Goal: Transaction & Acquisition: Purchase product/service

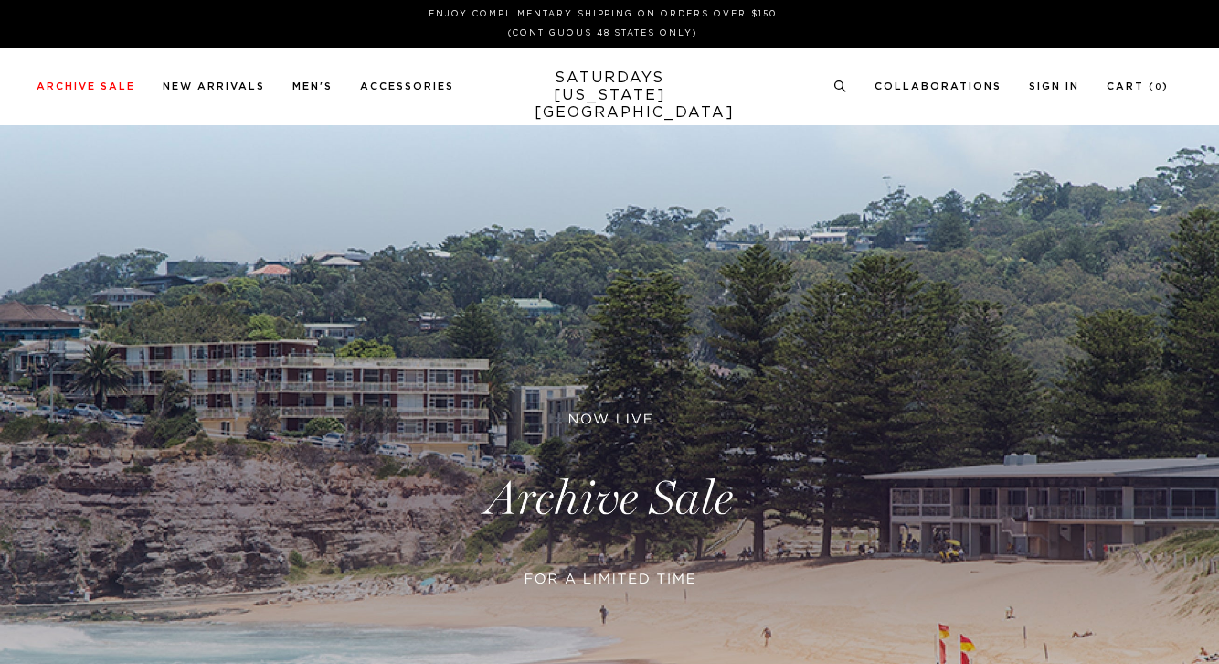
click at [571, 373] on link at bounding box center [609, 498] width 1219 height 747
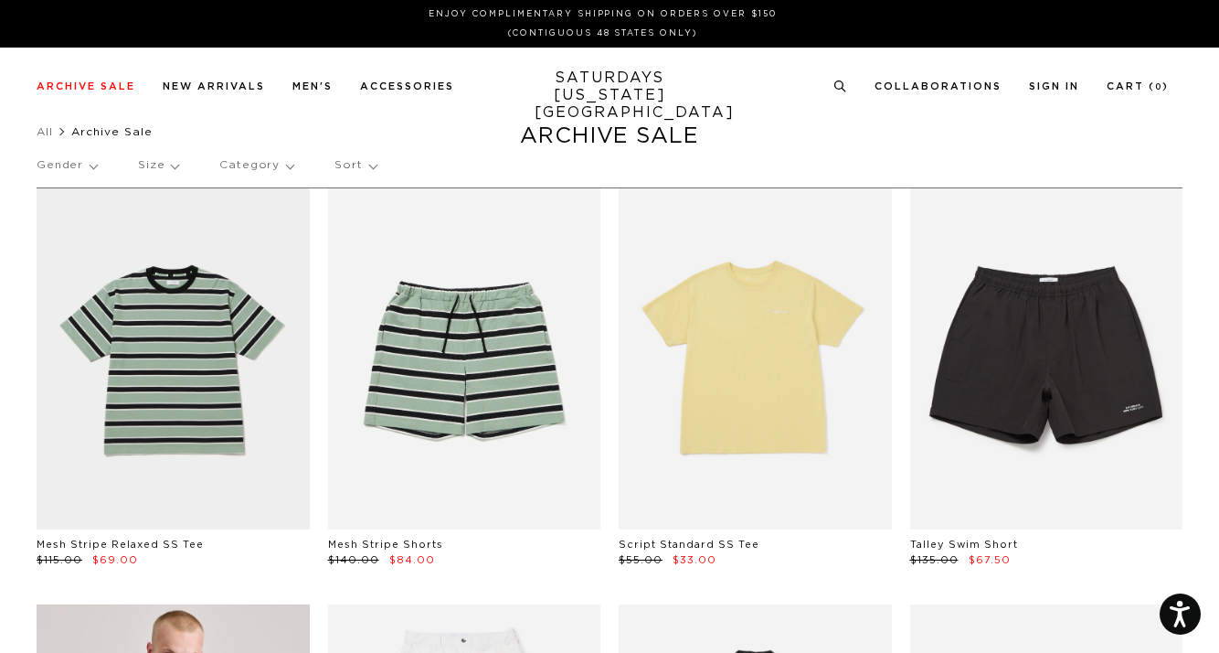
click at [242, 162] on p "Category" at bounding box center [256, 165] width 74 height 42
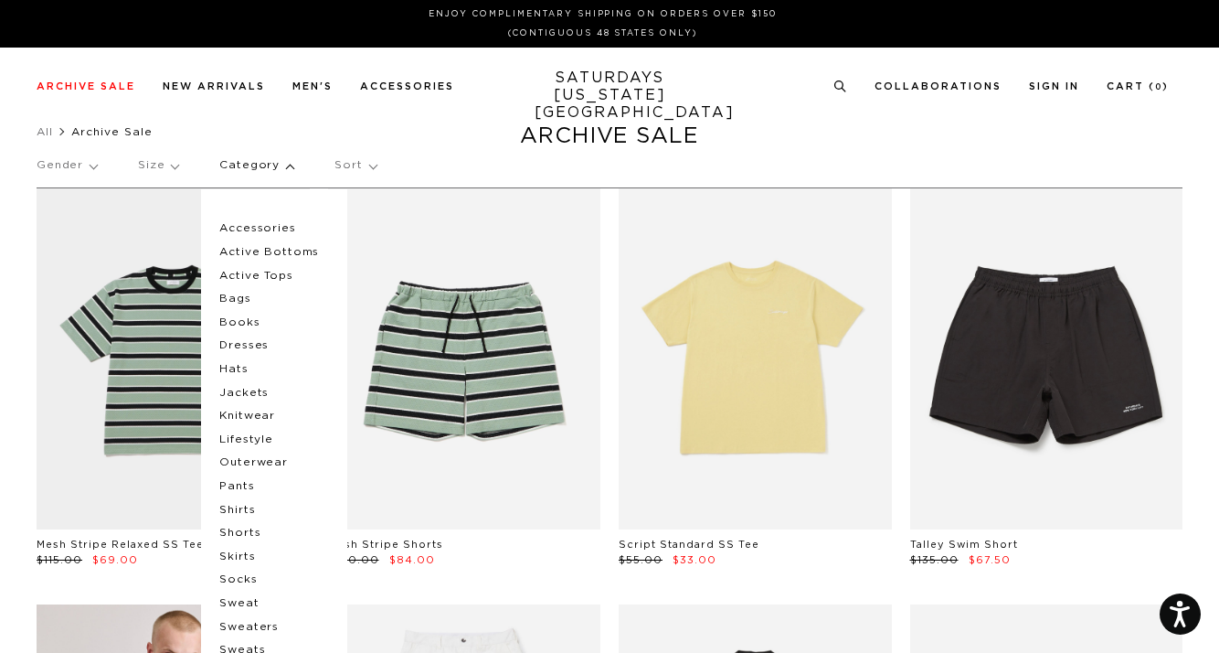
click at [261, 229] on p "Accessories" at bounding box center [274, 229] width 110 height 24
click at [246, 226] on p "Accessories" at bounding box center [274, 229] width 110 height 24
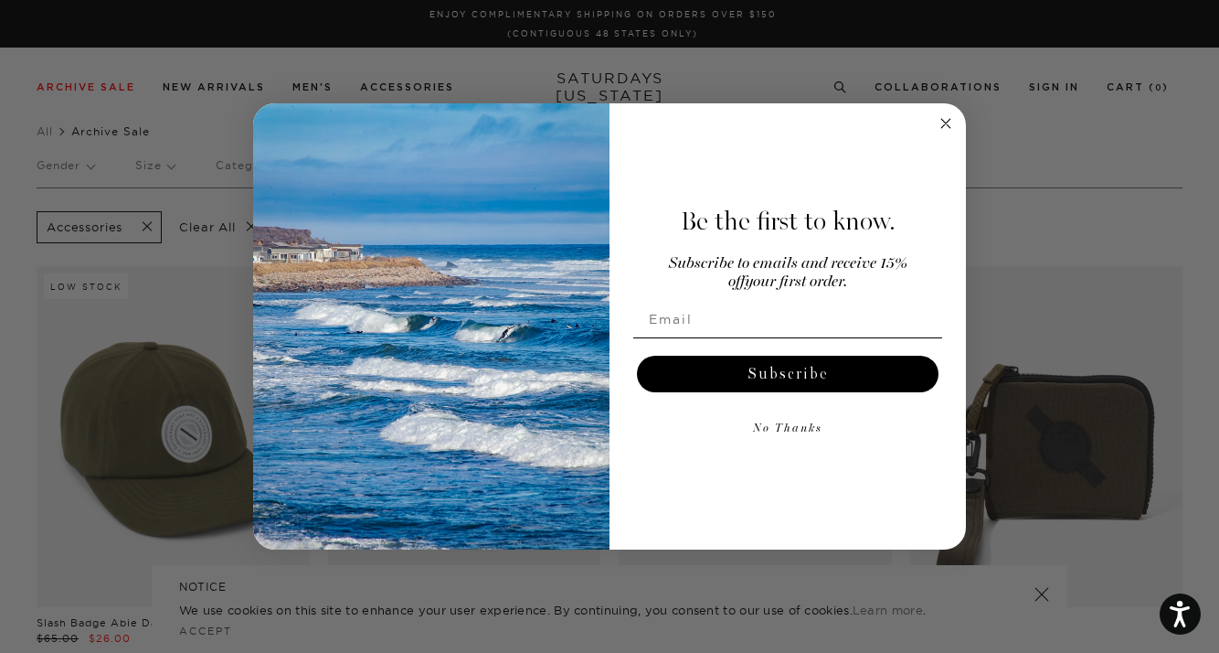
click at [948, 122] on icon "Close dialog" at bounding box center [946, 123] width 22 height 22
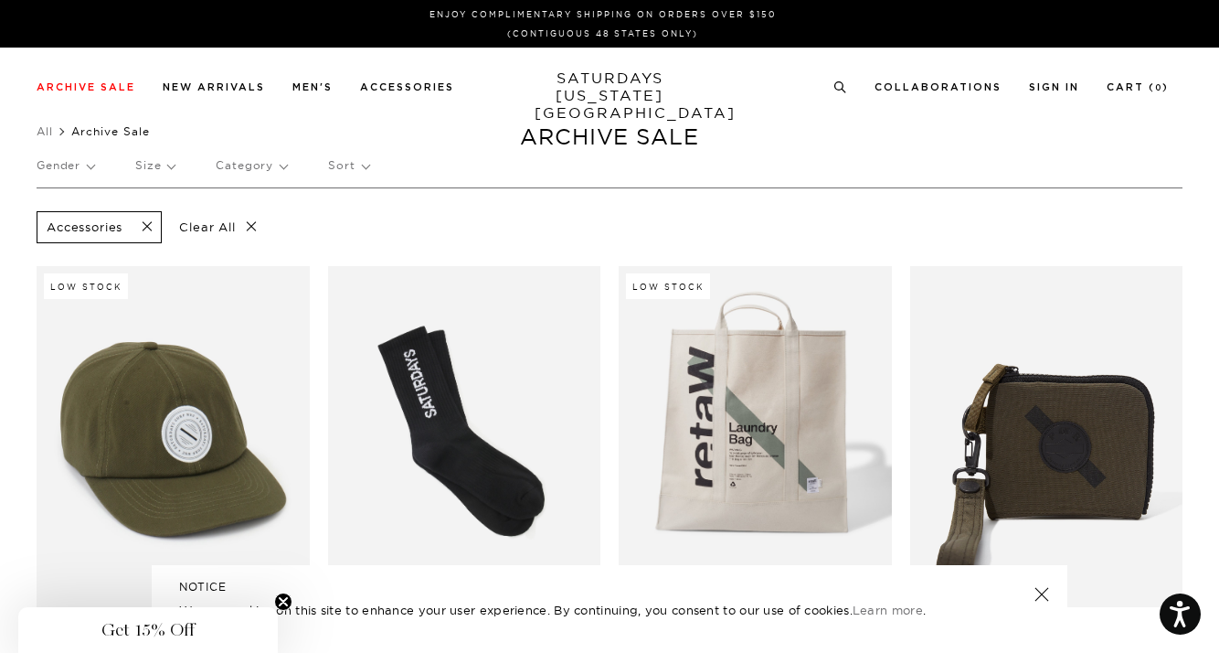
click at [252, 167] on p "Category" at bounding box center [251, 165] width 71 height 42
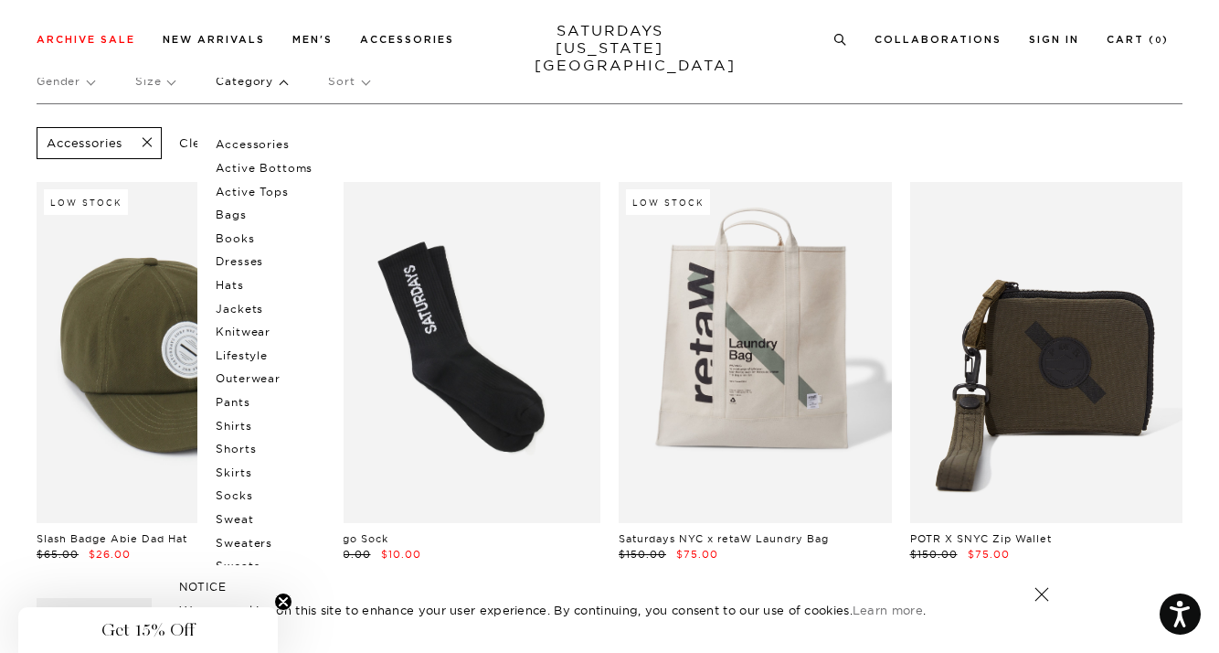
scroll to position [86, 0]
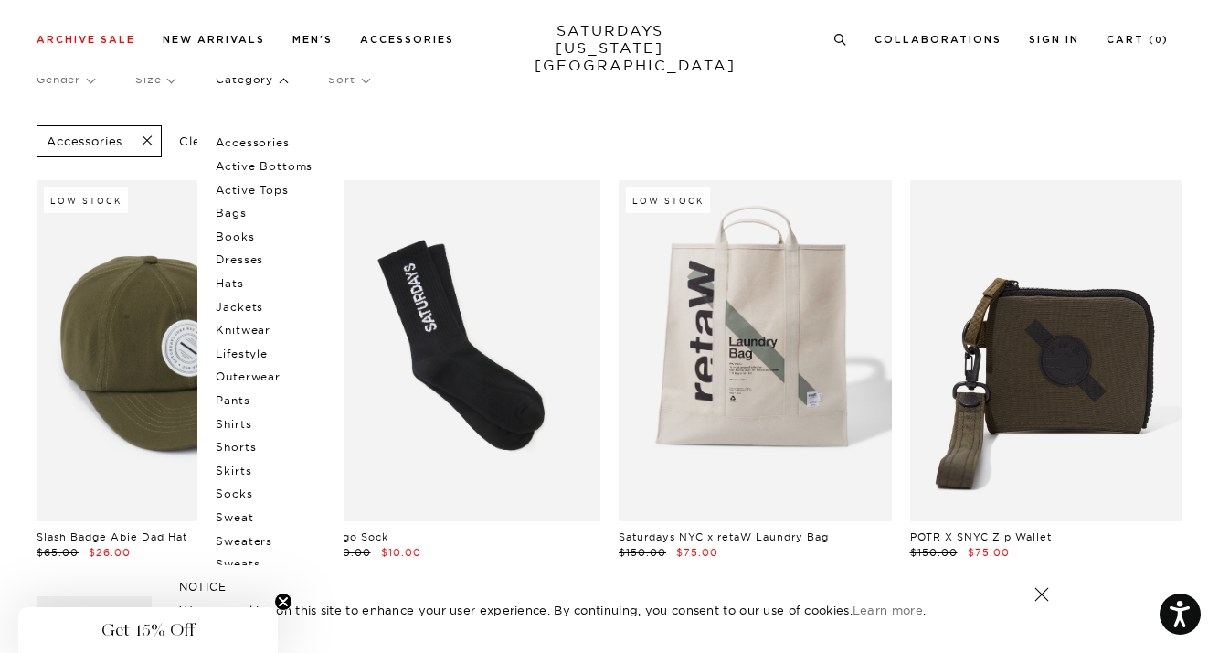
click at [242, 423] on p "Shirts" at bounding box center [271, 424] width 110 height 24
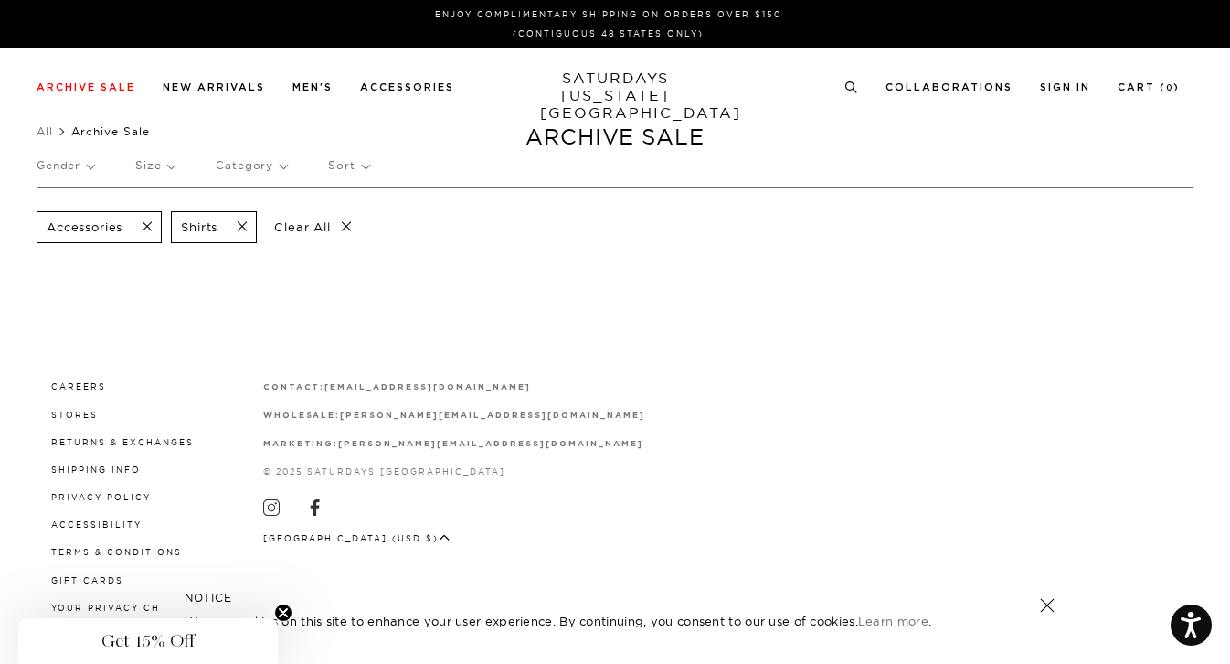
click at [150, 229] on span at bounding box center [141, 226] width 38 height 17
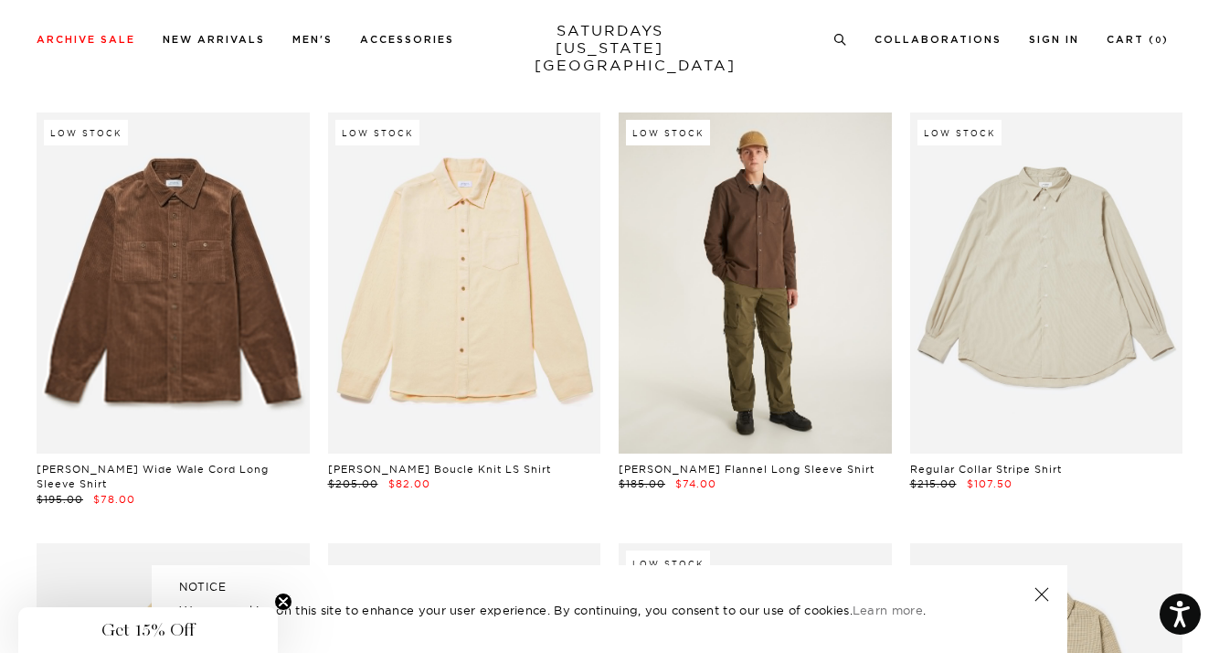
scroll to position [7243, 0]
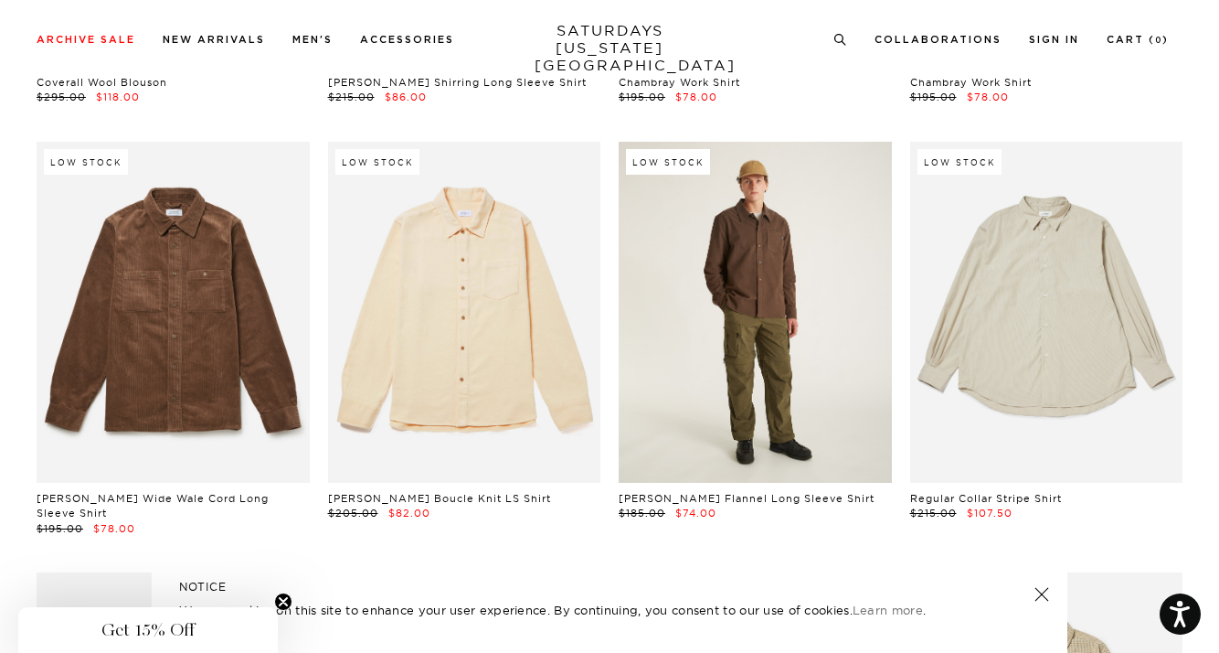
click at [757, 264] on link at bounding box center [755, 312] width 273 height 341
